Goal: Use online tool/utility: Use online tool/utility

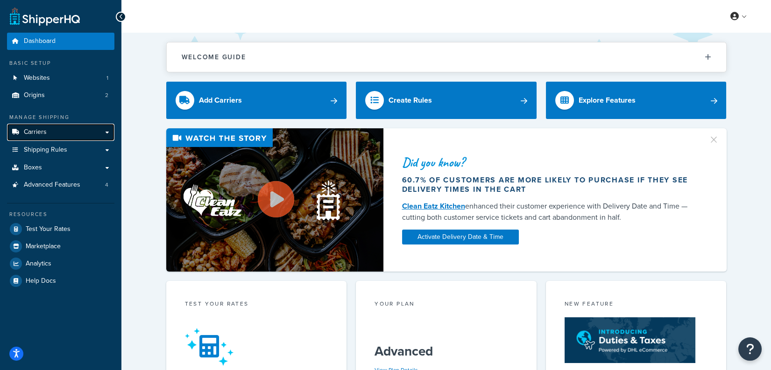
click at [13, 131] on icon at bounding box center [15, 132] width 9 height 6
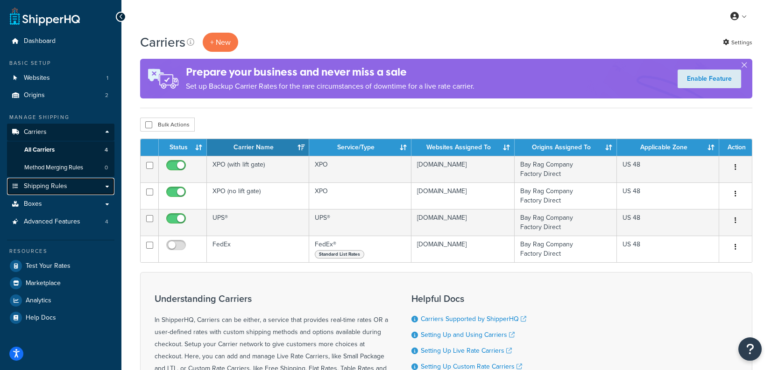
click at [44, 192] on link "Shipping Rules" at bounding box center [60, 186] width 107 height 17
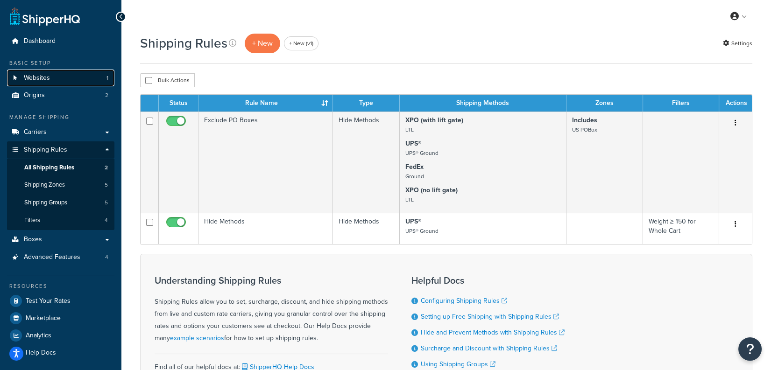
click at [36, 78] on span "Websites" at bounding box center [37, 78] width 26 height 8
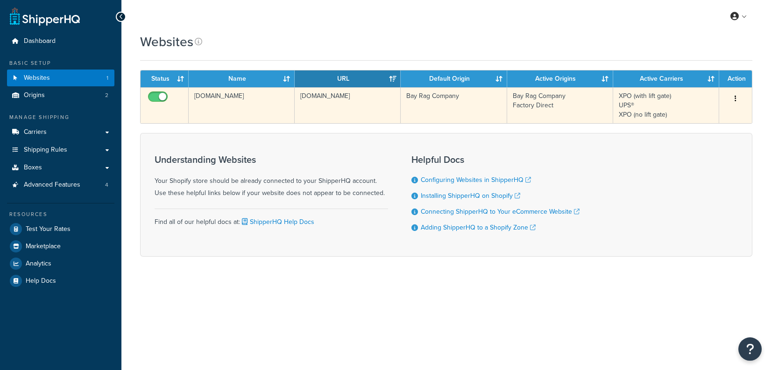
click at [239, 116] on td "6wjygu-t0.myshopify.com" at bounding box center [242, 105] width 106 height 36
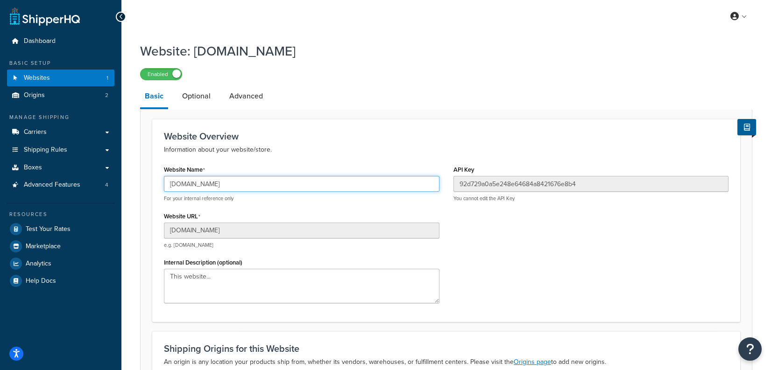
click at [290, 181] on input "[DOMAIN_NAME]" at bounding box center [301, 184] width 275 height 16
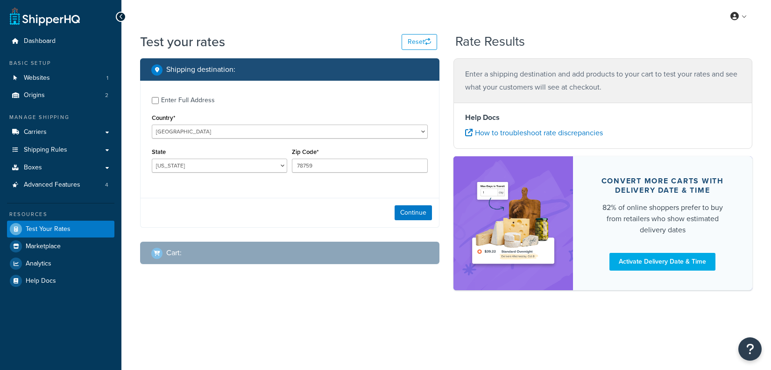
select select "[GEOGRAPHIC_DATA]"
click at [183, 164] on select "Alabama Alaska American Samoa Arizona Arkansas Armed Forces Americas Armed Forc…" at bounding box center [219, 166] width 135 height 14
drag, startPoint x: 196, startPoint y: 97, endPoint x: 199, endPoint y: 101, distance: 6.0
click at [196, 97] on div "Enter Full Address" at bounding box center [188, 100] width 54 height 13
click at [159, 97] on input "Enter Full Address" at bounding box center [155, 100] width 7 height 7
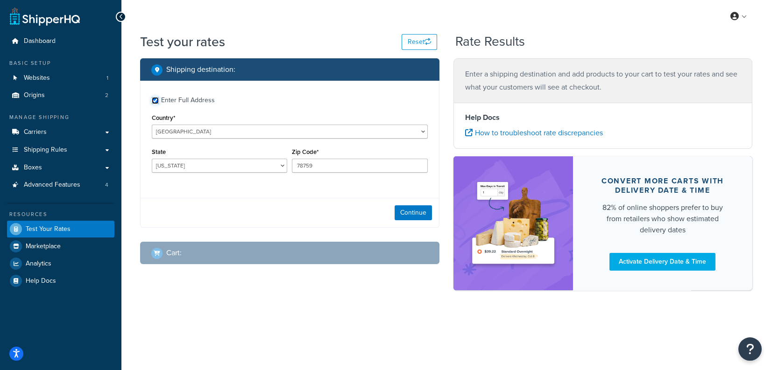
checkbox input "true"
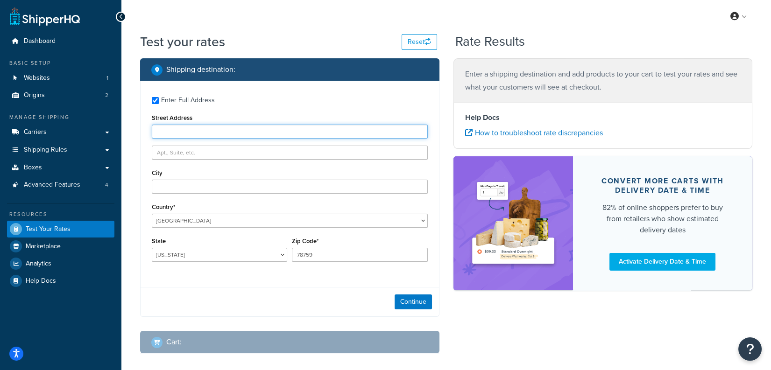
click at [217, 133] on input "Street Address" at bounding box center [290, 132] width 276 height 14
paste input "6000 Jed Smith Dr"
type input "6000 Jed Smith Dr"
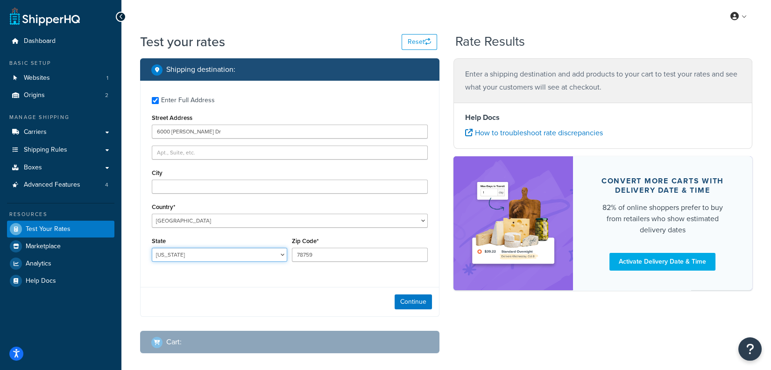
click at [210, 252] on select "Alabama Alaska American Samoa Arizona Arkansas Armed Forces Americas Armed Forc…" at bounding box center [219, 255] width 135 height 14
select select "CA"
click at [152, 248] on select "Alabama Alaska American Samoa Arizona Arkansas Armed Forces Americas Armed Forc…" at bounding box center [219, 255] width 135 height 14
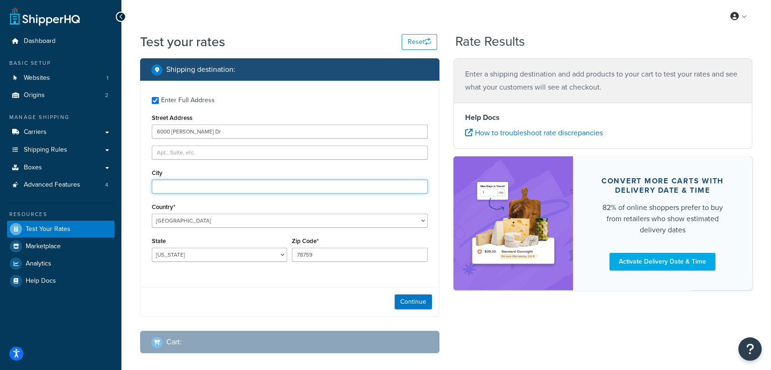
click at [263, 181] on input "City" at bounding box center [290, 187] width 276 height 14
paste input "Sacramento"
type input "Sacramento"
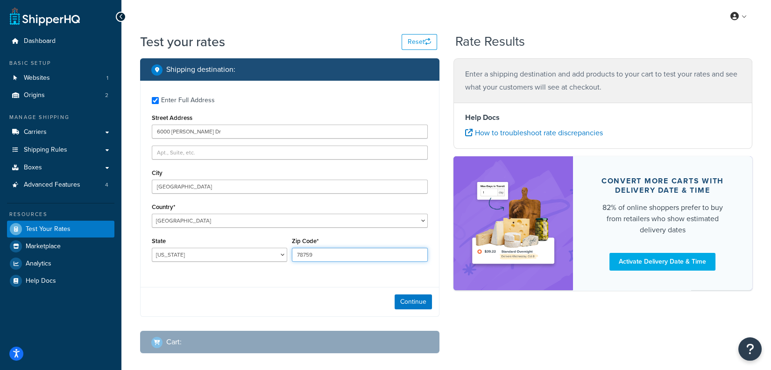
click at [371, 249] on input "78759" at bounding box center [359, 255] width 135 height 14
paste input "9581"
type input "95819"
click at [407, 301] on button "Continue" at bounding box center [413, 302] width 37 height 15
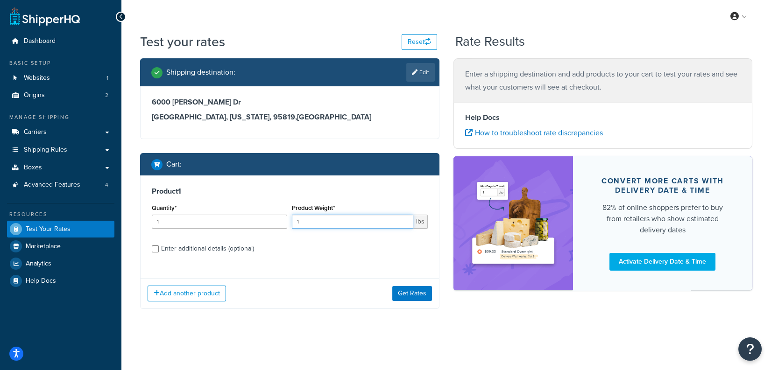
click at [321, 222] on input "1" at bounding box center [352, 222] width 121 height 14
type input "50"
click at [212, 248] on div "Enter additional details (optional)" at bounding box center [207, 248] width 93 height 13
click at [159, 248] on input "Enter additional details (optional)" at bounding box center [155, 249] width 7 height 7
checkbox input "true"
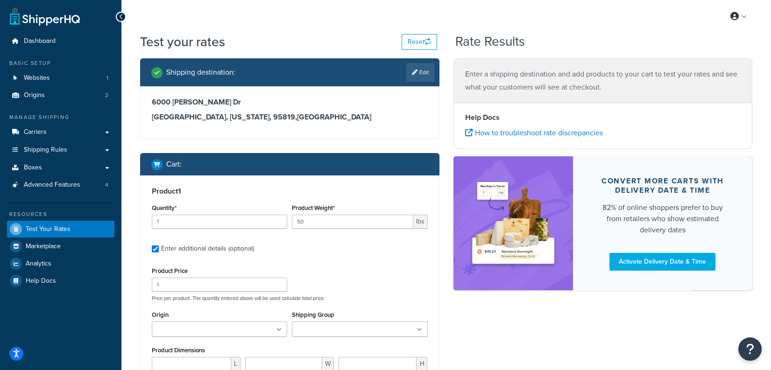
click at [217, 336] on ul at bounding box center [219, 329] width 135 height 15
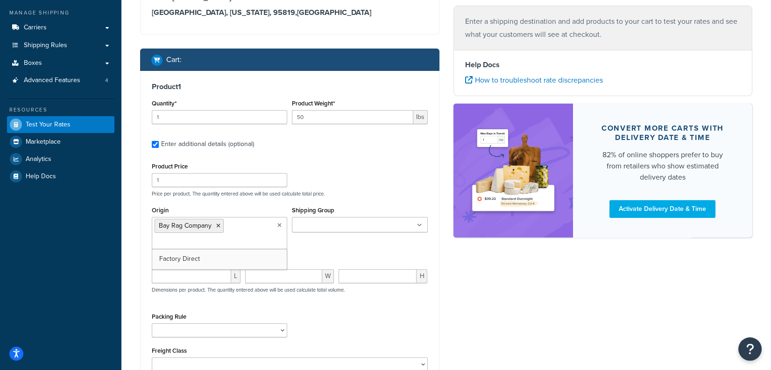
scroll to position [109, 0]
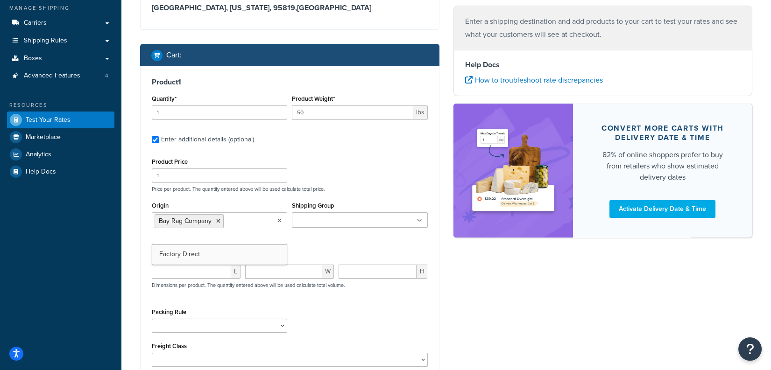
drag, startPoint x: 397, startPoint y: 313, endPoint x: 286, endPoint y: 279, distance: 115.7
click at [383, 308] on div "Packing Rule Ship SKU Separately" at bounding box center [289, 323] width 281 height 34
click at [201, 271] on input "number" at bounding box center [191, 272] width 79 height 14
type input "23"
type input "19"
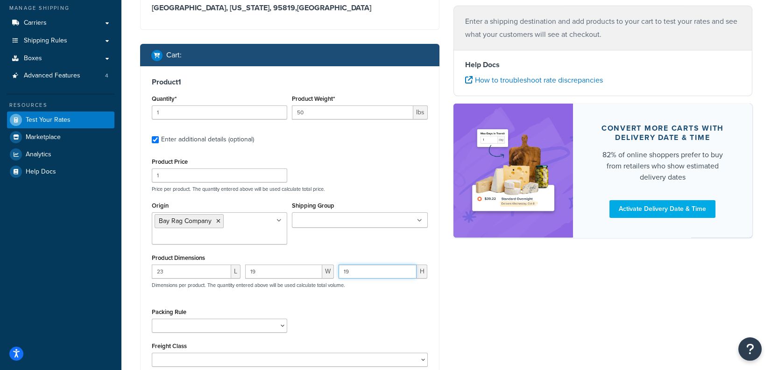
type input "19"
click at [221, 324] on select "Ship SKU Separately" at bounding box center [219, 326] width 135 height 14
select select "87845"
click at [152, 319] on select "Ship SKU Separately" at bounding box center [219, 326] width 135 height 14
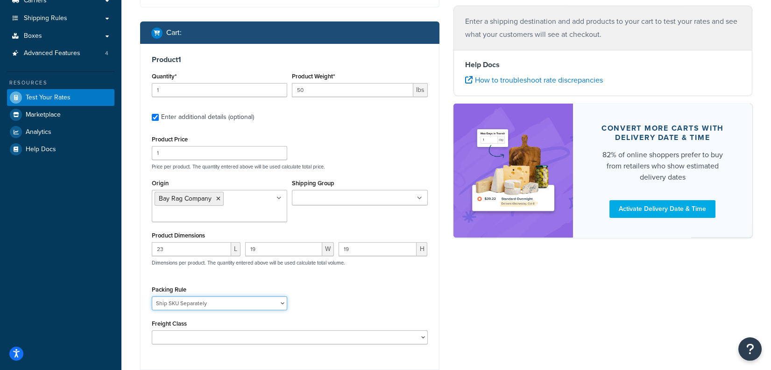
scroll to position [149, 0]
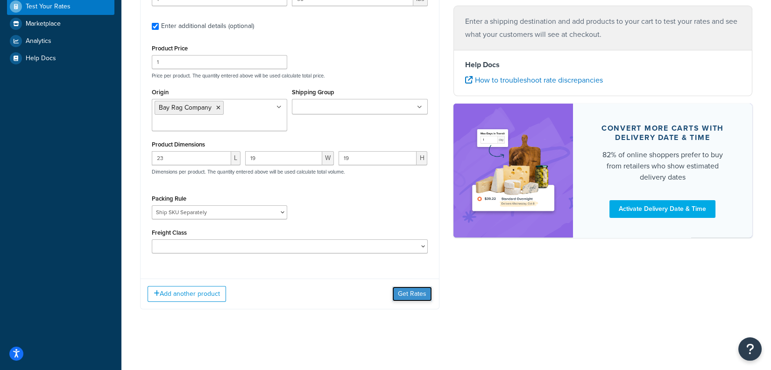
click at [420, 291] on button "Get Rates" at bounding box center [412, 294] width 40 height 15
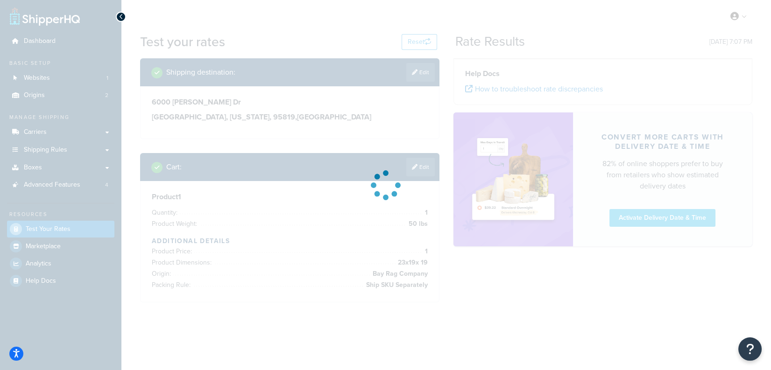
scroll to position [0, 0]
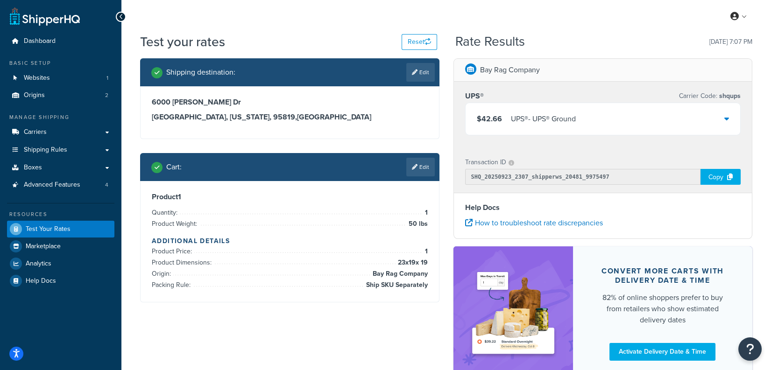
click at [708, 176] on div "Copy" at bounding box center [720, 177] width 40 height 16
